Goal: Information Seeking & Learning: Learn about a topic

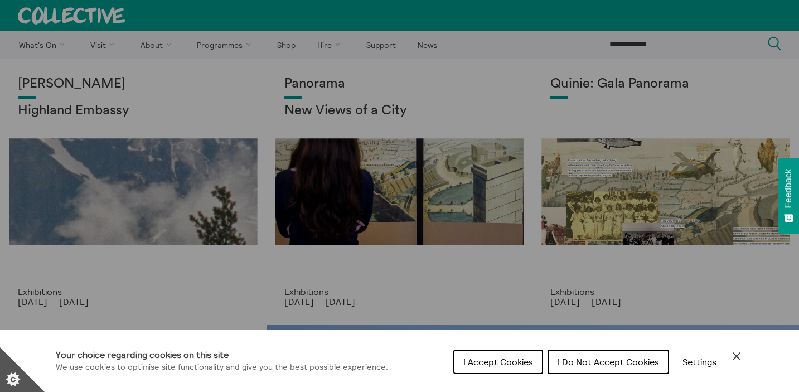
click at [738, 353] on icon "Close Cookie Control" at bounding box center [737, 356] width 8 height 8
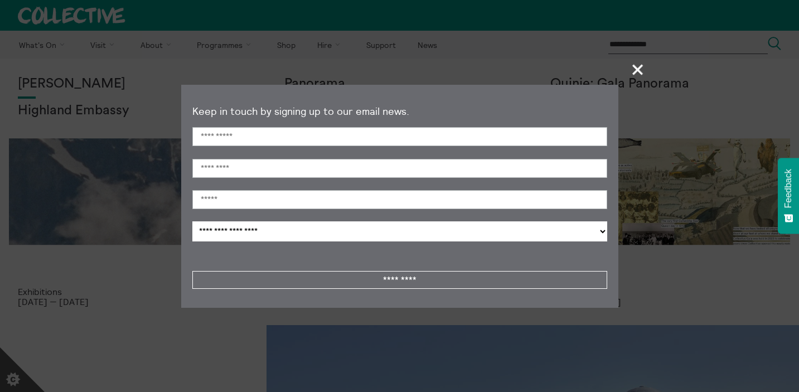
click at [634, 72] on span "+" at bounding box center [638, 69] width 33 height 33
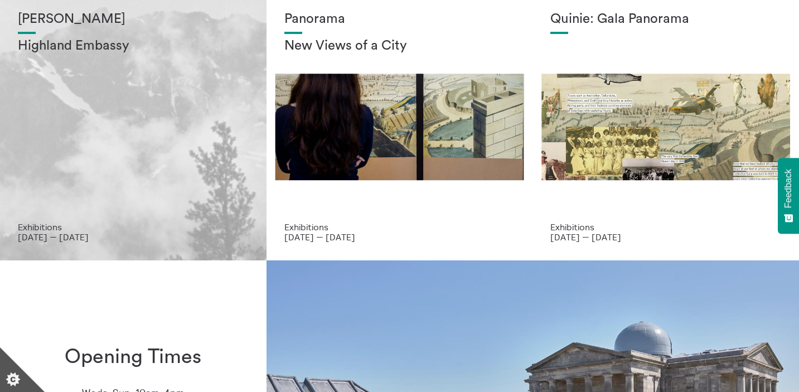
scroll to position [32, 0]
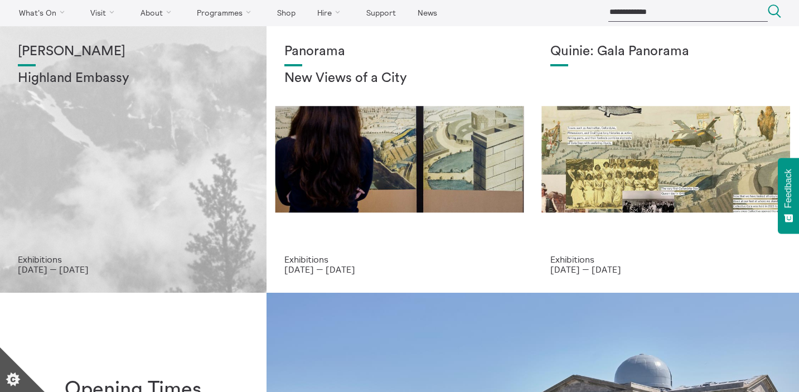
click at [188, 171] on div "Shen Xin Highland Embassy" at bounding box center [133, 149] width 231 height 210
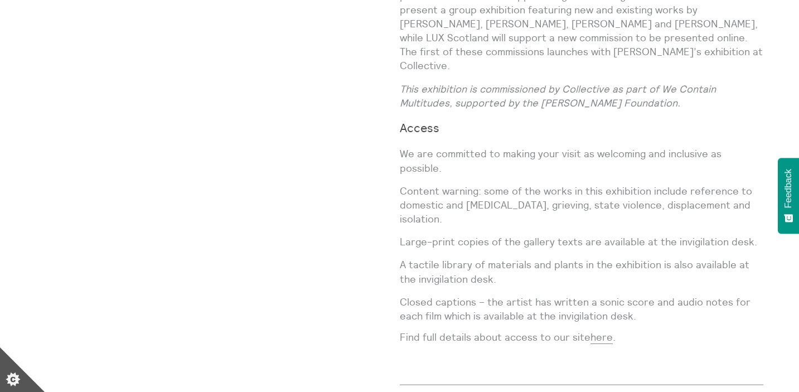
scroll to position [1531, 0]
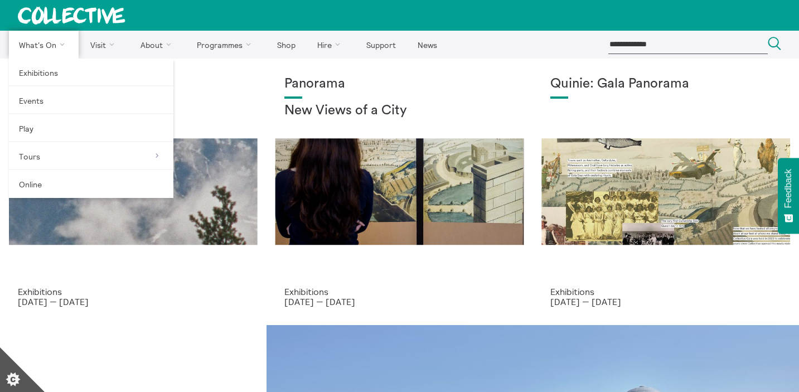
click at [42, 48] on link "What's On" at bounding box center [44, 45] width 70 height 28
click at [47, 75] on link "Exhibitions" at bounding box center [91, 73] width 164 height 28
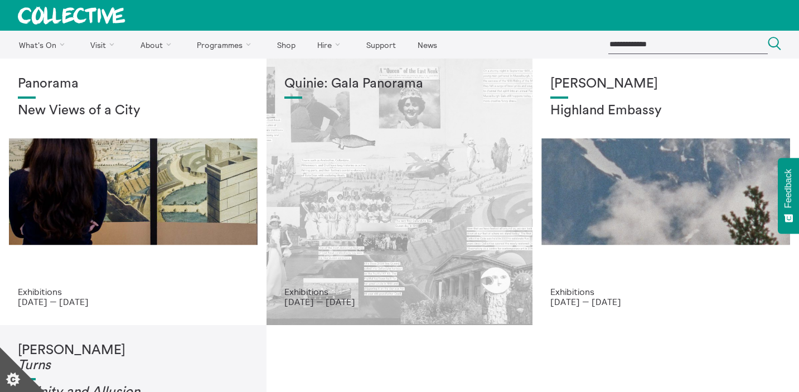
click at [365, 210] on div "Quinie: Gala Panorama" at bounding box center [399, 181] width 231 height 210
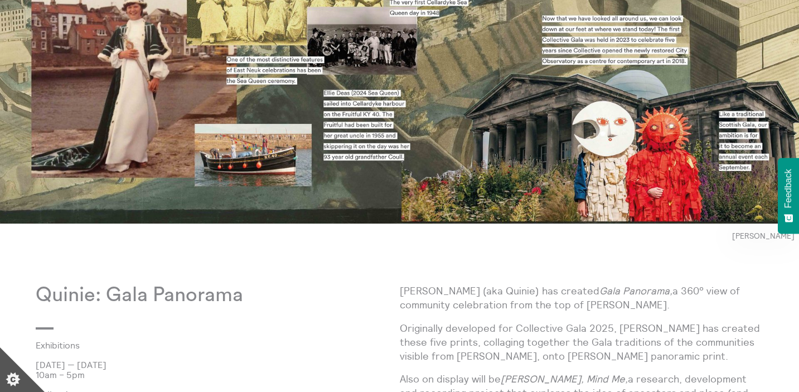
scroll to position [554, 0]
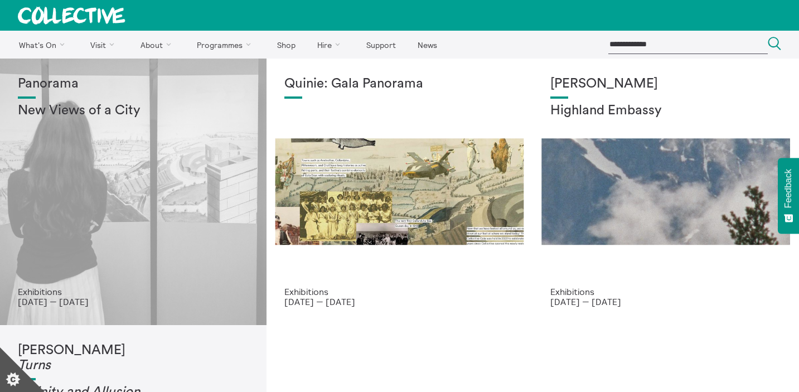
click at [240, 192] on div "Panorama New Views of a City" at bounding box center [133, 181] width 231 height 210
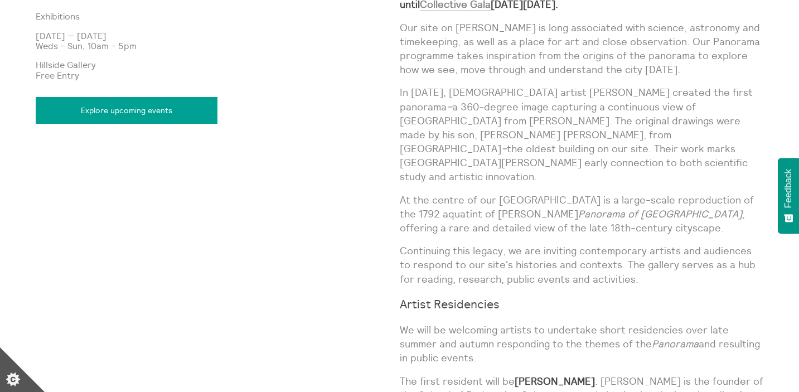
scroll to position [704, 0]
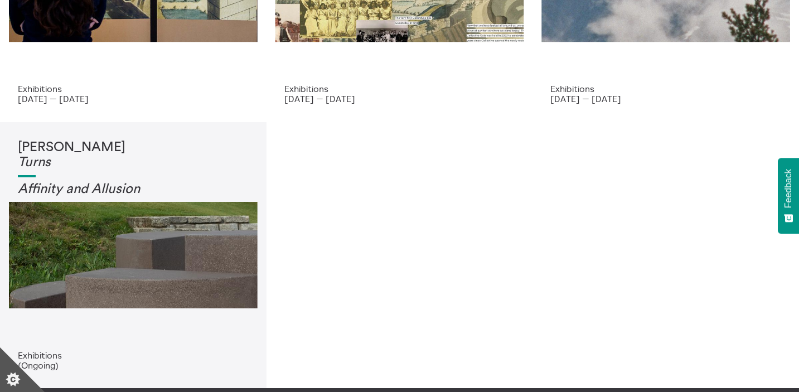
scroll to position [231, 0]
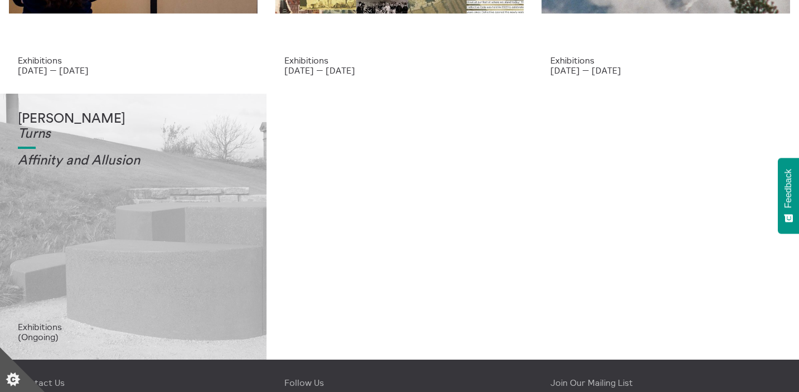
click at [164, 222] on div "Tessa Lynch Turns Affinity and Allusi on" at bounding box center [133, 217] width 231 height 210
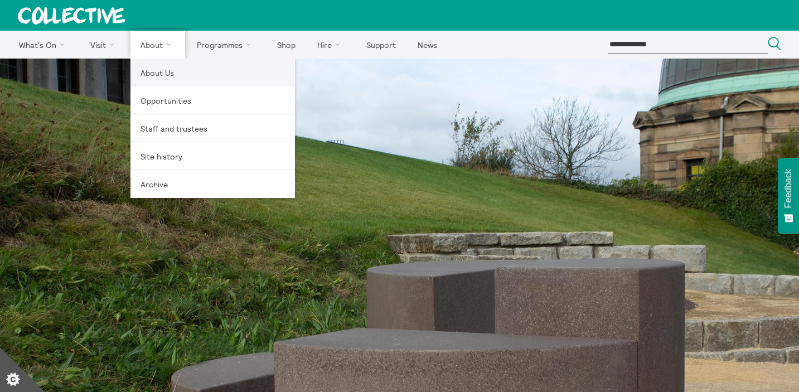
click at [166, 68] on link "About Us" at bounding box center [212, 73] width 164 height 28
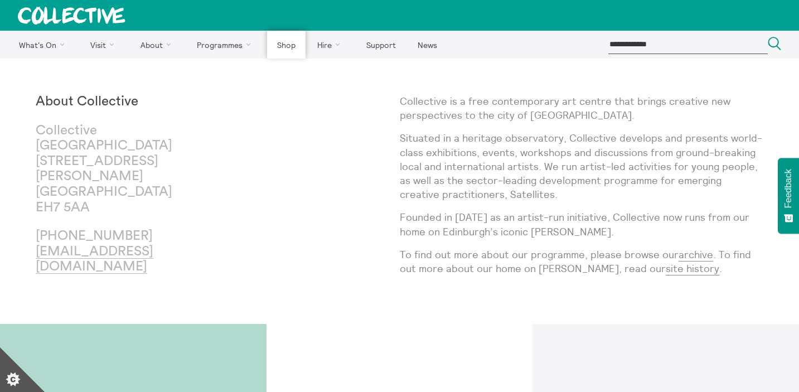
click at [294, 47] on link "Shop" at bounding box center [286, 45] width 38 height 28
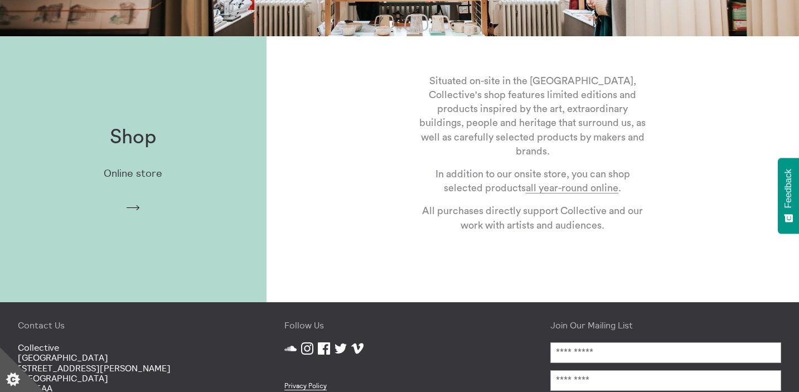
scroll to position [320, 0]
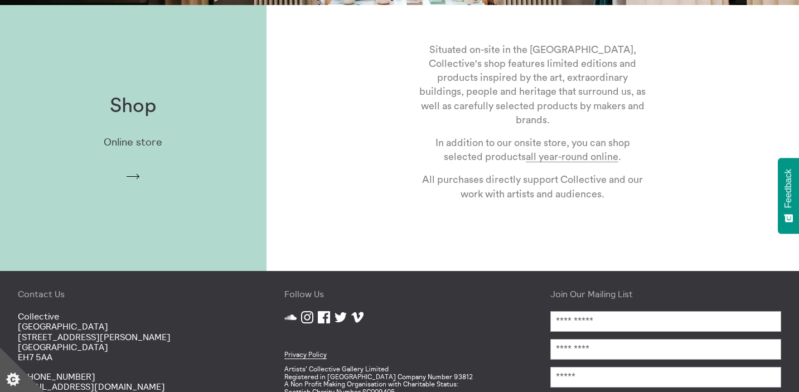
click at [154, 127] on div "Shop Online store Arrow" at bounding box center [133, 138] width 266 height 123
